Goal: Register for event/course

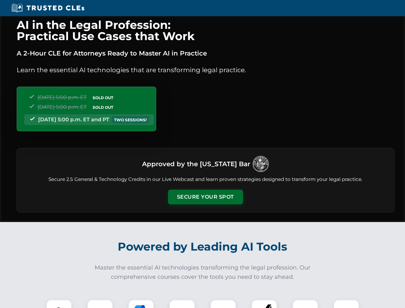
click at [205, 197] on button "Secure Your Spot" at bounding box center [205, 196] width 75 height 15
click at [59, 304] on img at bounding box center [59, 312] width 19 height 19
